Goal: Information Seeking & Learning: Learn about a topic

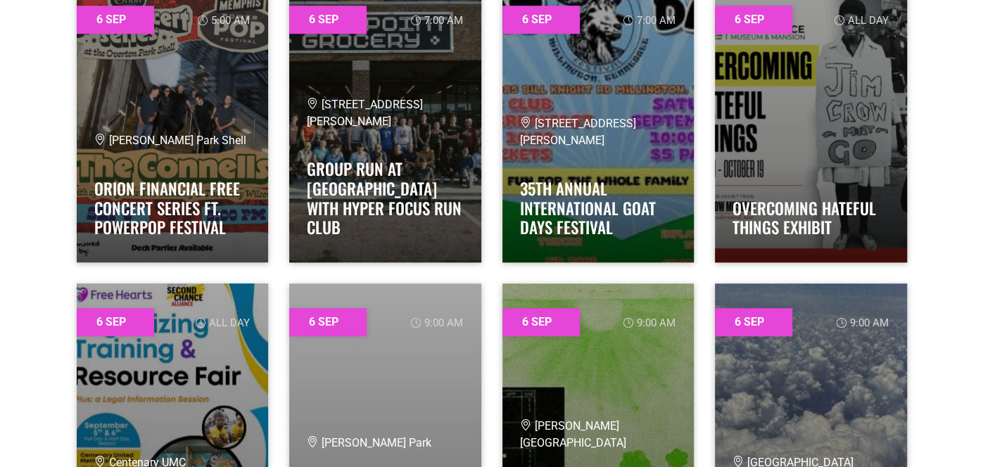
scroll to position [584, 0]
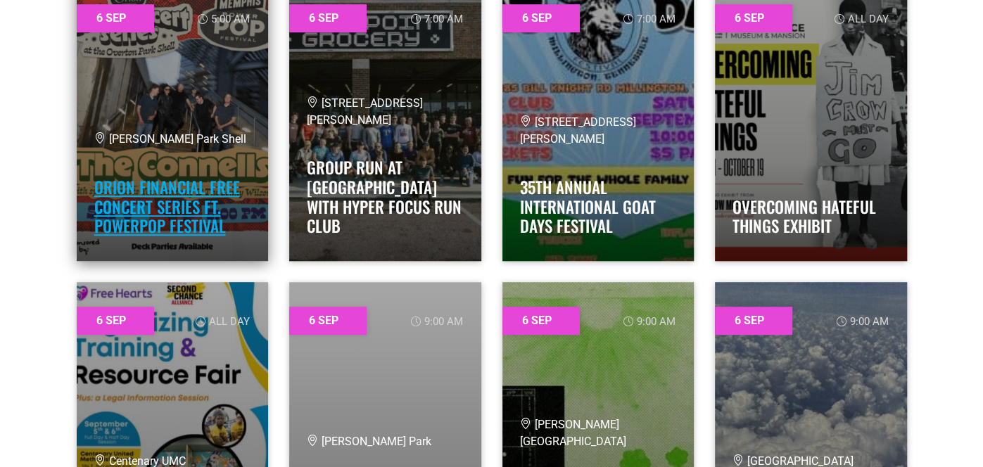
click at [182, 193] on link "Orion Financial Free Concert Series ft. PowerPop Festival" at bounding box center [167, 206] width 146 height 63
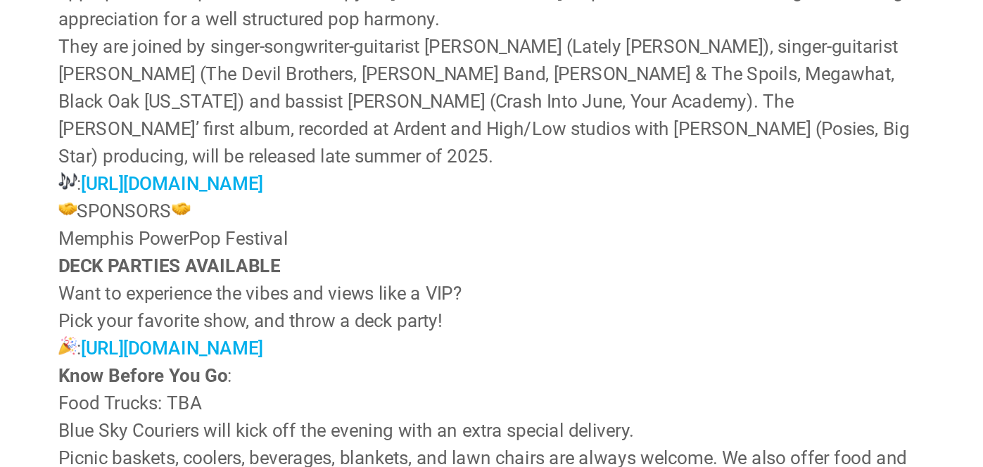
scroll to position [1557, 0]
click at [208, 229] on link "https://overtonparkshell.org/eventpage/powerpop25" at bounding box center [152, 235] width 112 height 13
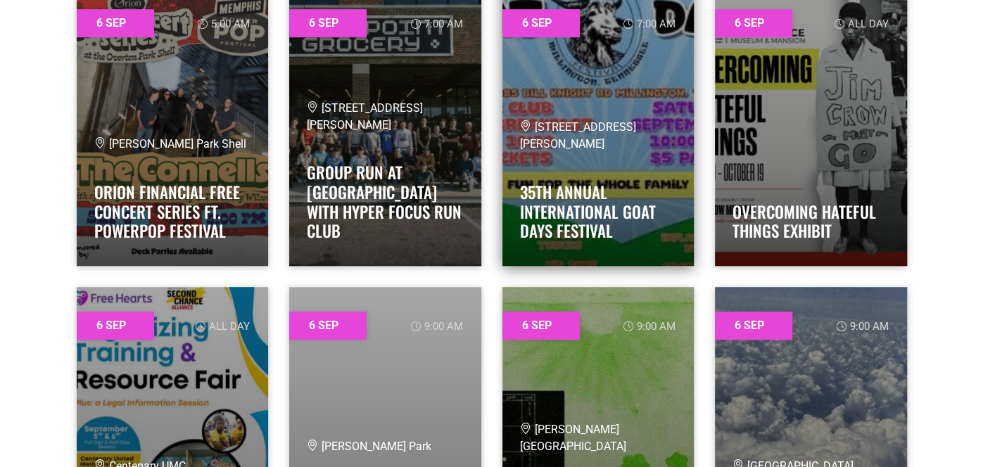
click at [592, 52] on link at bounding box center [598, 125] width 192 height 281
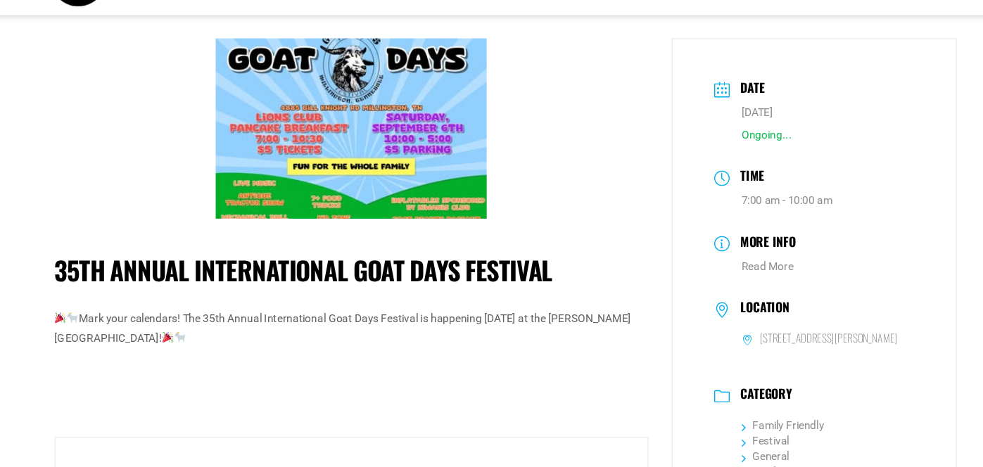
scroll to position [42, 0]
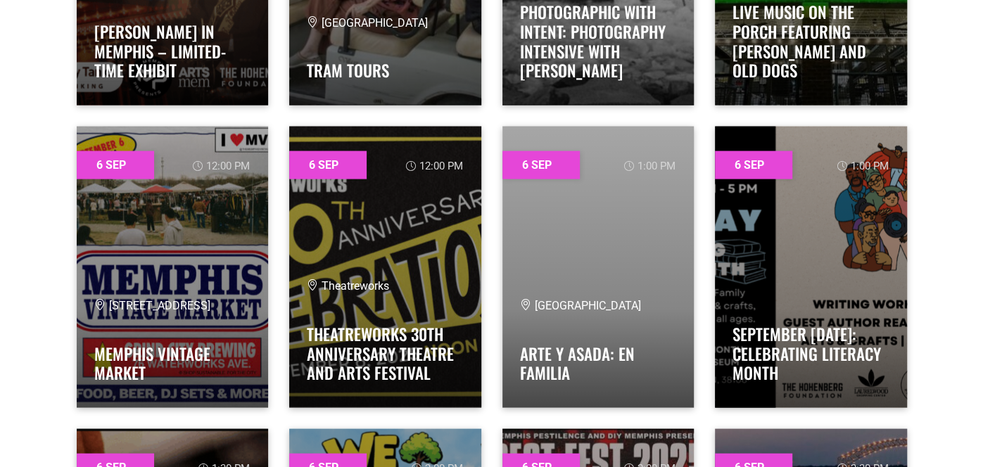
scroll to position [1951, 0]
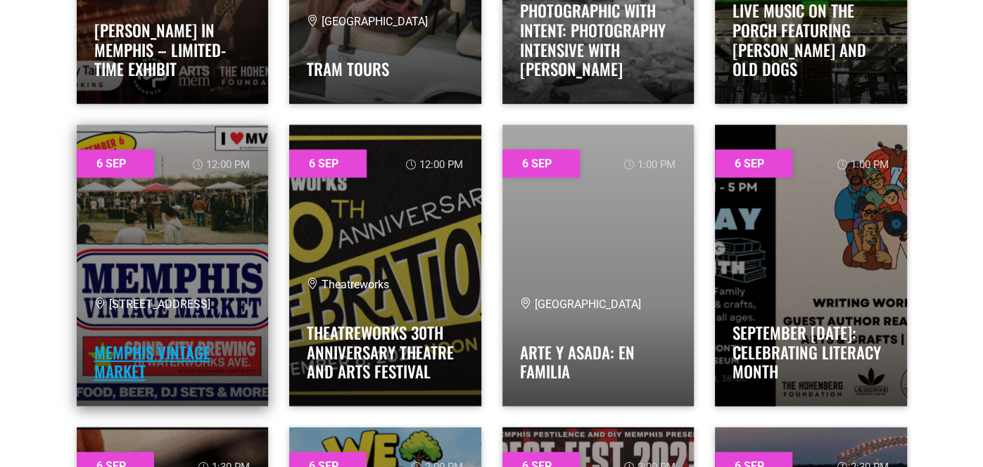
click at [151, 347] on link "MEMPHIS VINTAGE MARKET" at bounding box center [152, 363] width 116 height 44
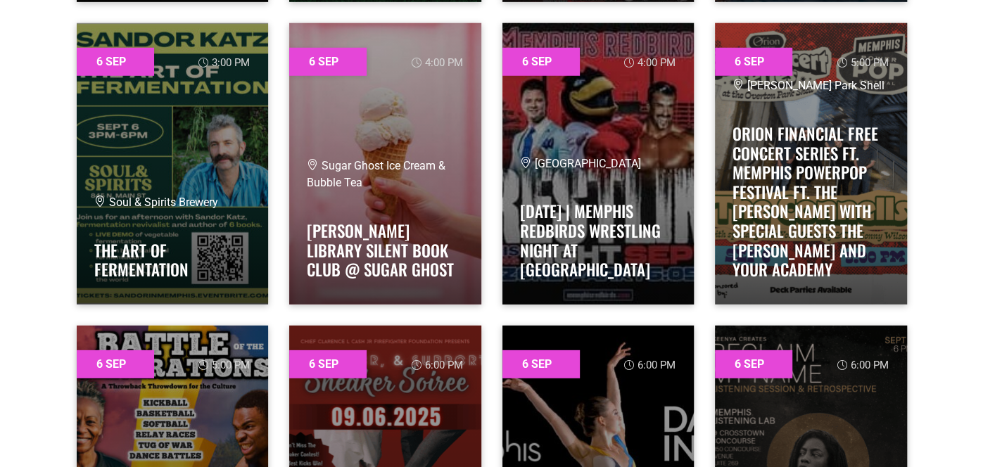
scroll to position [2657, 0]
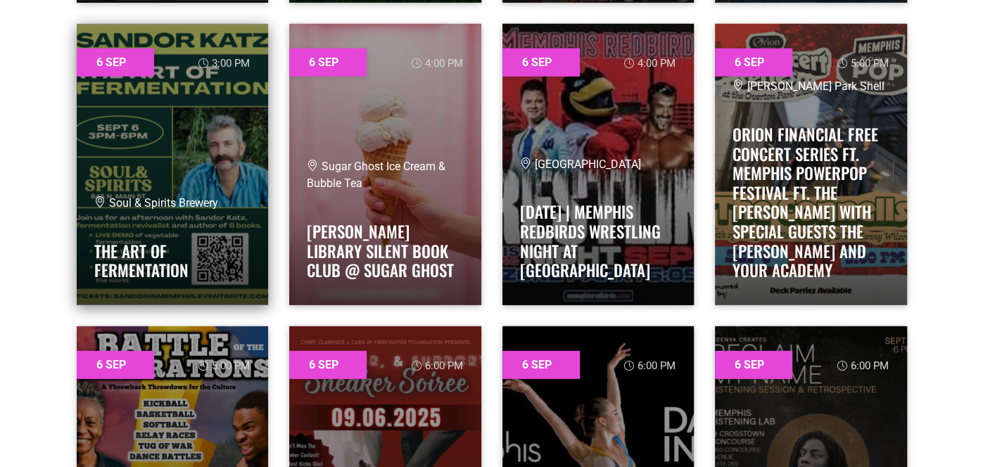
click at [179, 150] on link at bounding box center [173, 164] width 192 height 281
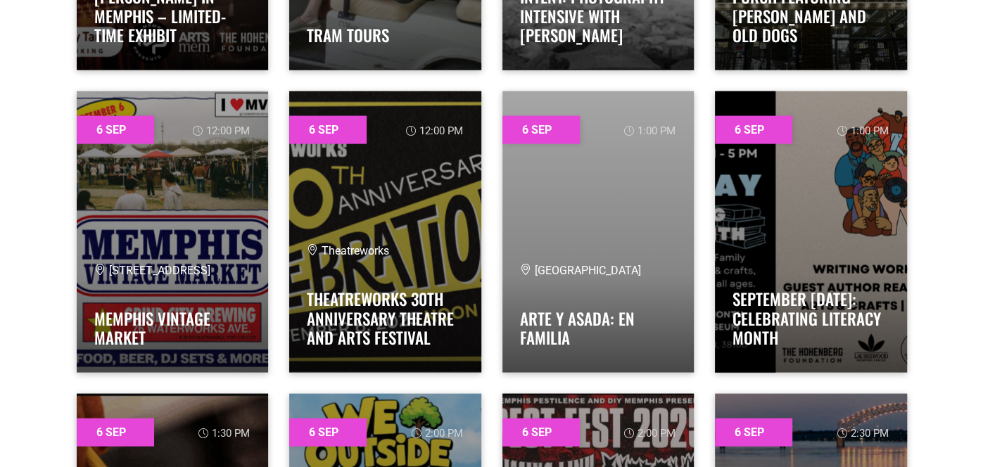
scroll to position [1985, 0]
